Goal: Task Accomplishment & Management: Use online tool/utility

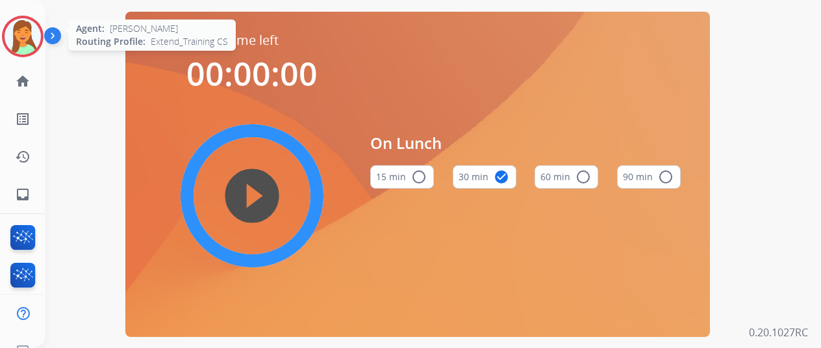
click at [39, 36] on img at bounding box center [23, 36] width 36 height 36
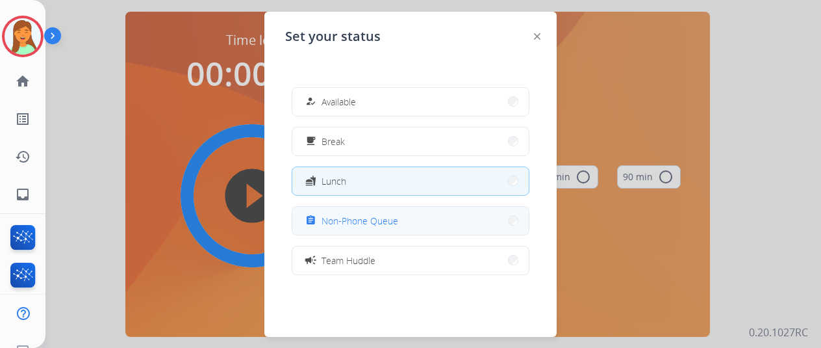
click at [417, 228] on button "assignment Non-Phone Queue" at bounding box center [410, 221] width 236 height 28
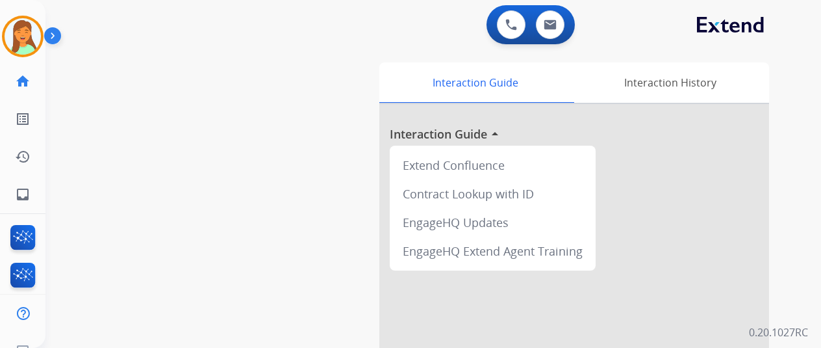
click at [186, 233] on div "swap_horiz Break voice bridge close_fullscreen Connect 3-Way Call merge_type Se…" at bounding box center [417, 318] width 744 height 542
click at [23, 45] on img at bounding box center [23, 36] width 36 height 36
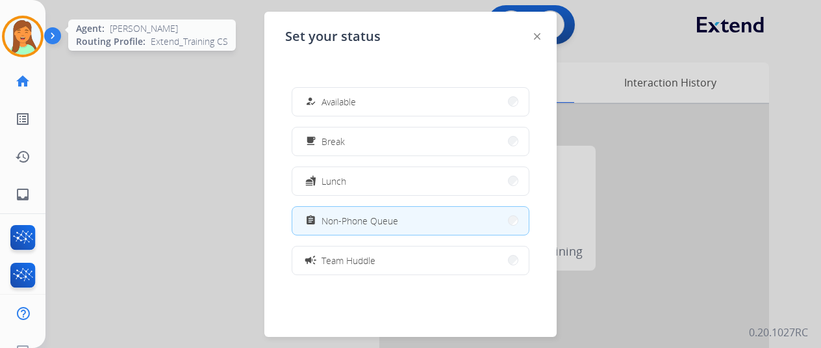
click at [23, 45] on img at bounding box center [23, 36] width 36 height 36
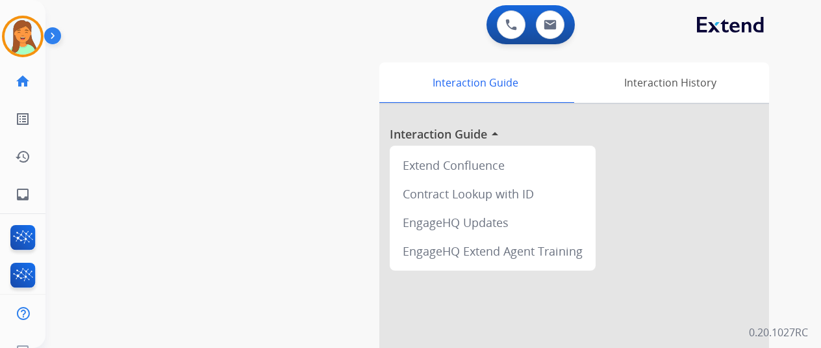
click at [243, 205] on div "swap_horiz Break voice bridge close_fullscreen Connect 3-Way Call merge_type Se…" at bounding box center [417, 318] width 744 height 542
